Goal: Find specific page/section: Find specific page/section

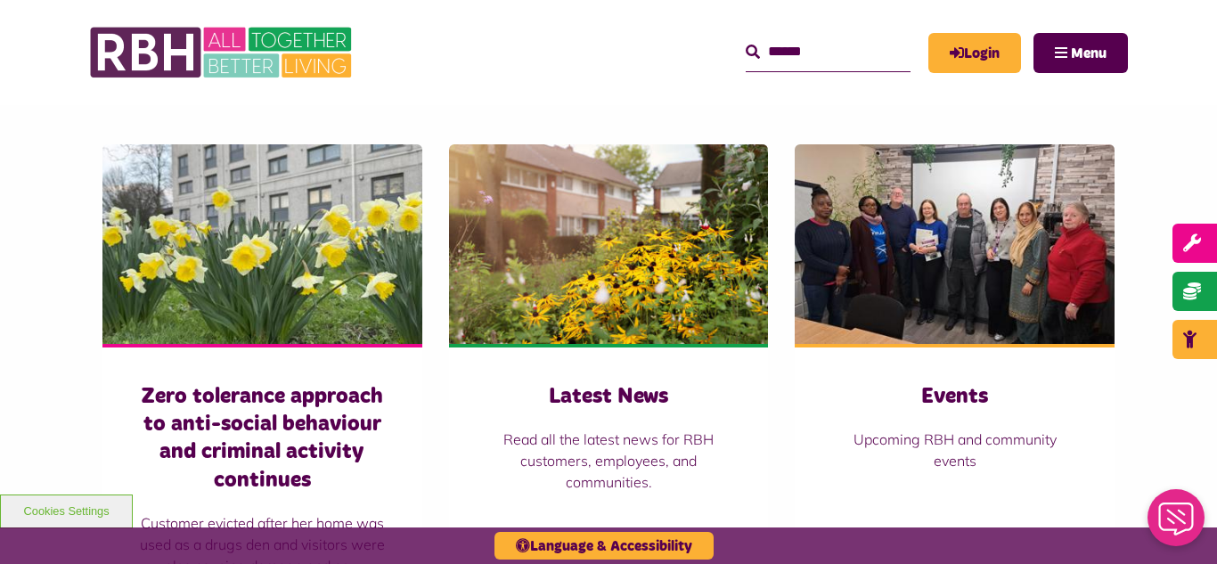
scroll to position [1167, 0]
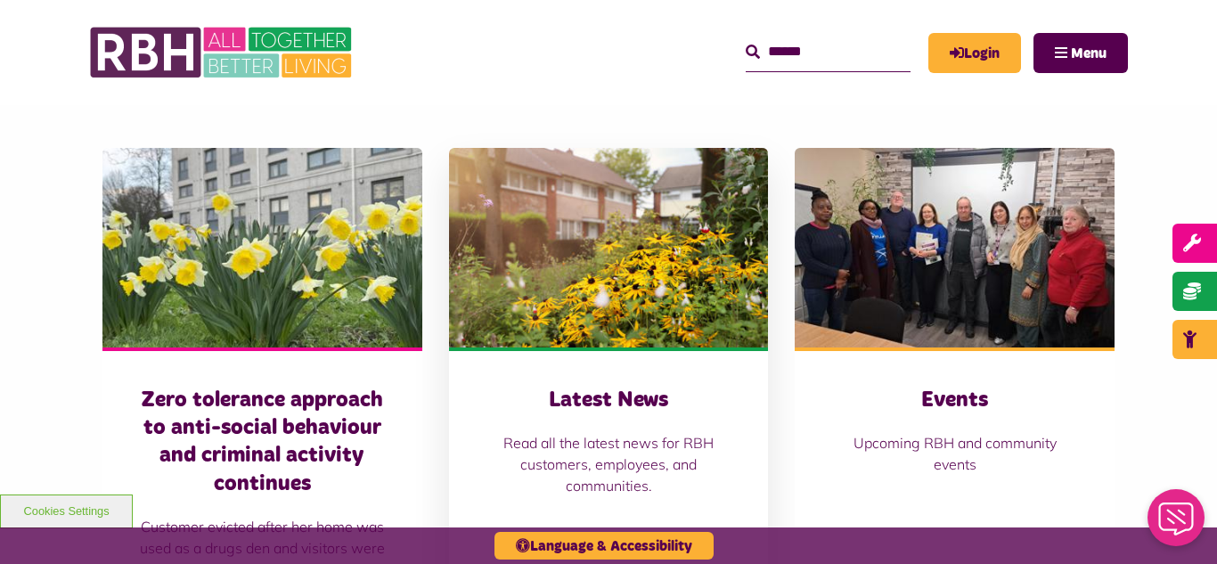
click at [584, 210] on img at bounding box center [609, 248] width 320 height 200
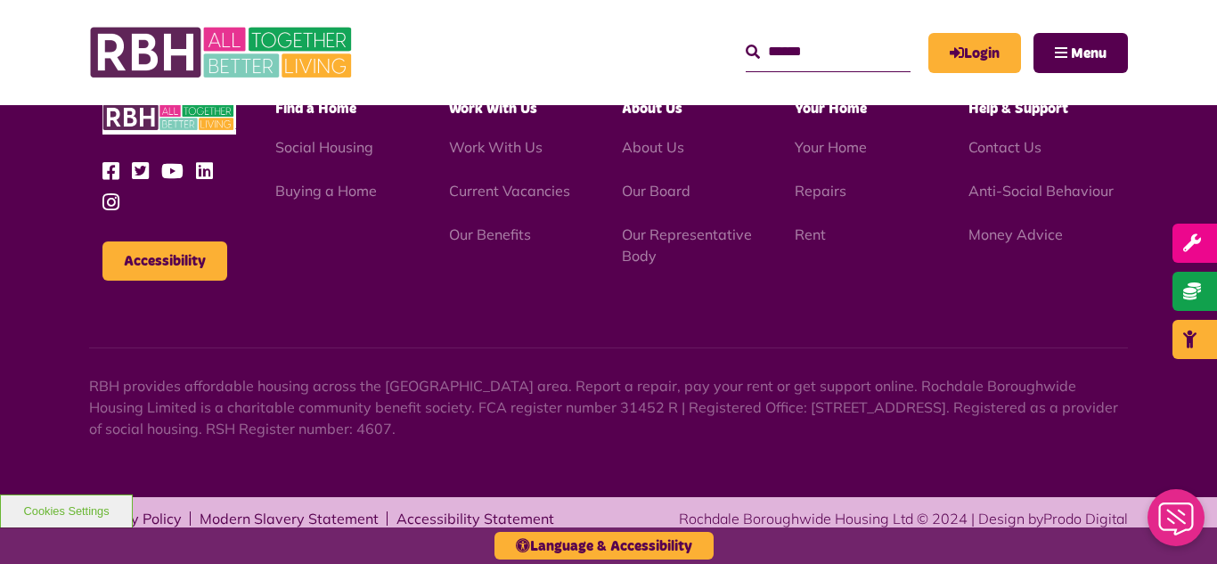
scroll to position [1940, 0]
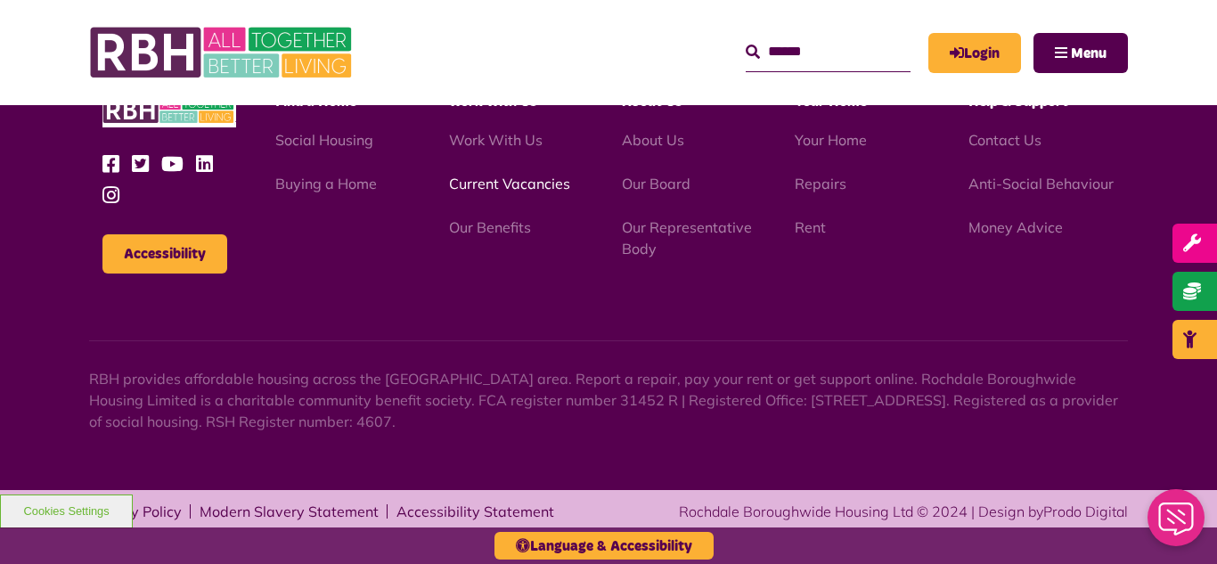
click at [506, 187] on link "Current Vacancies" at bounding box center [509, 184] width 121 height 18
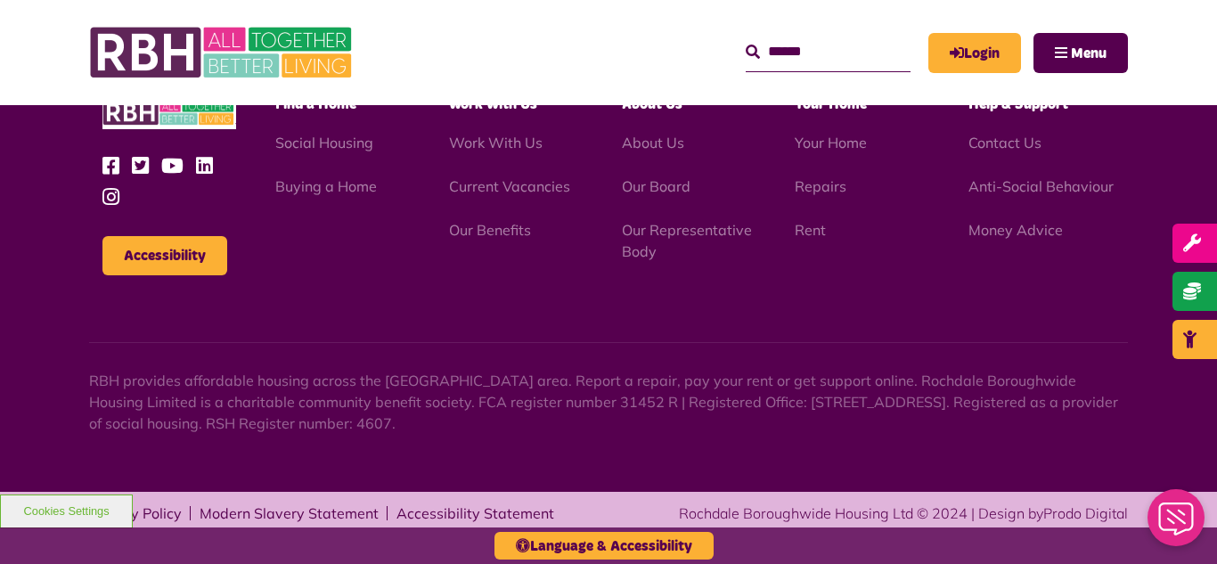
scroll to position [2945, 0]
